Goal: Go to known website: Go to known website

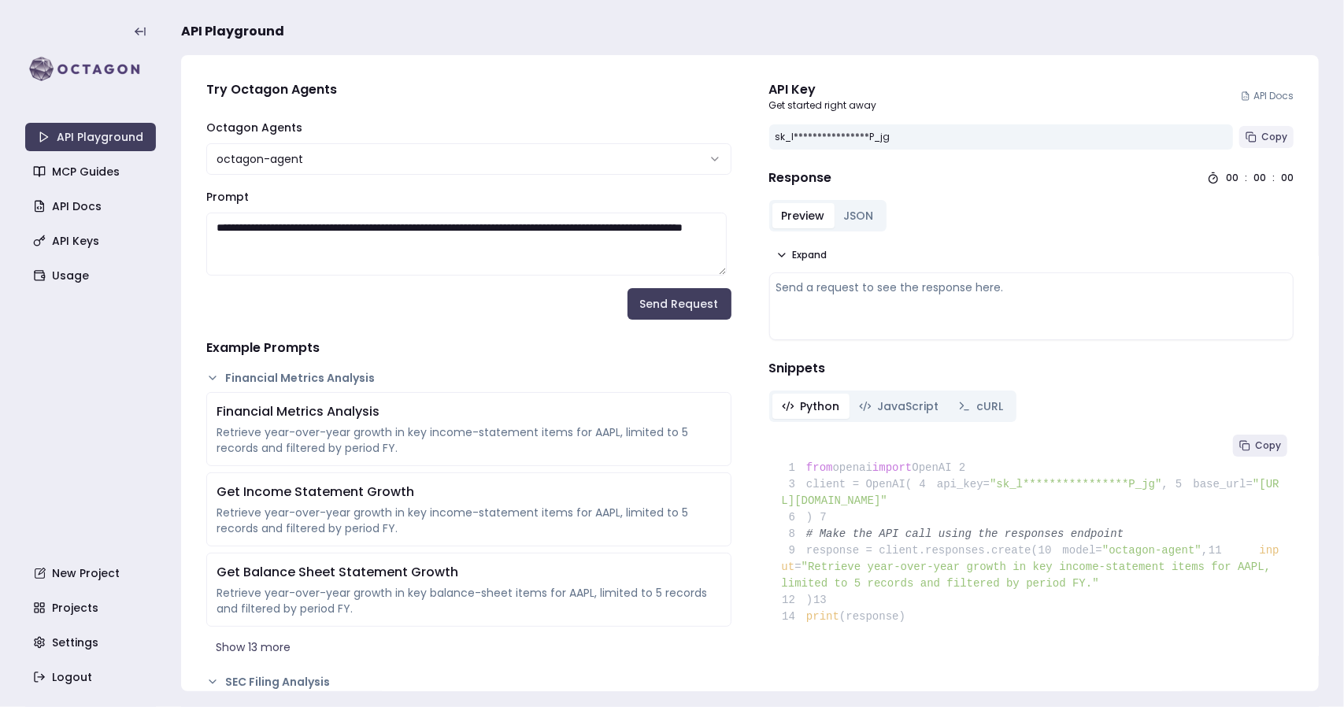
click at [1261, 139] on span "Copy" at bounding box center [1274, 137] width 26 height 13
